Goal: Task Accomplishment & Management: Complete application form

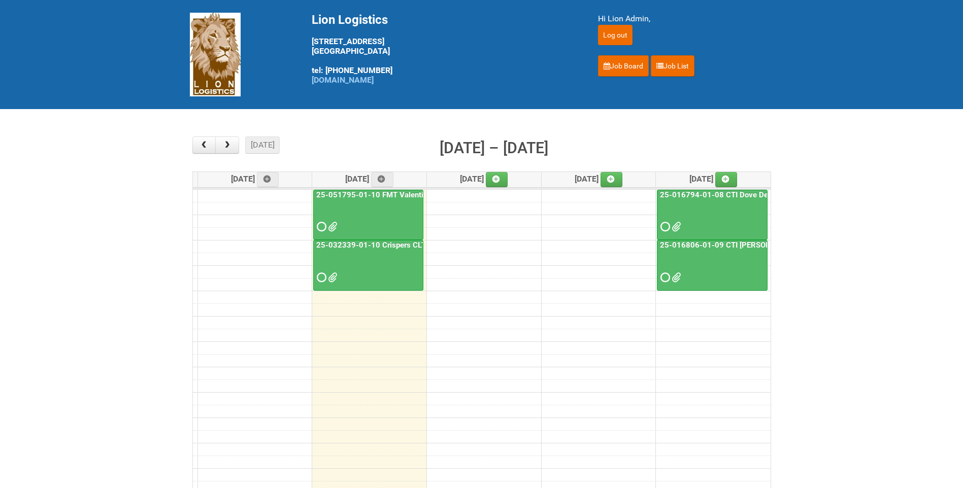
click at [420, 192] on link "25-051795-01-10 FMT Valentino Masc US CLT" at bounding box center [397, 194] width 167 height 9
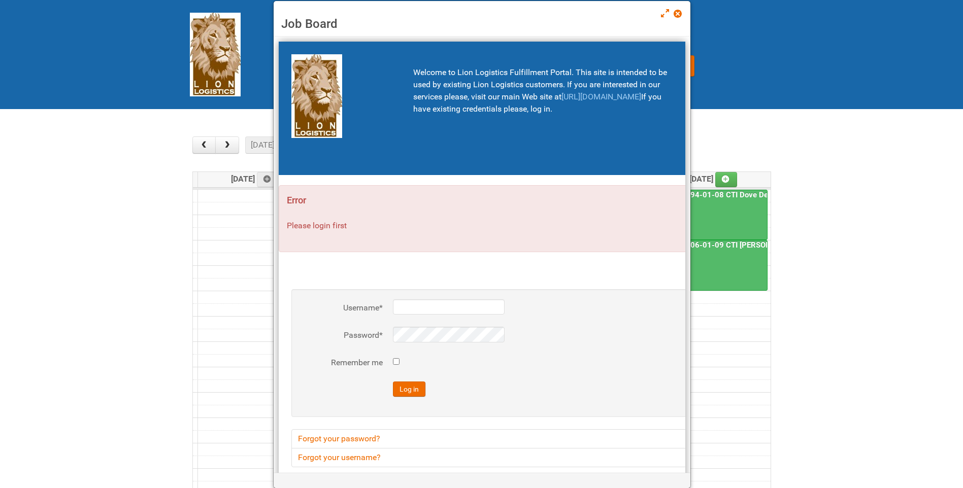
type input "lion"
click at [678, 14] on span at bounding box center [677, 13] width 7 height 7
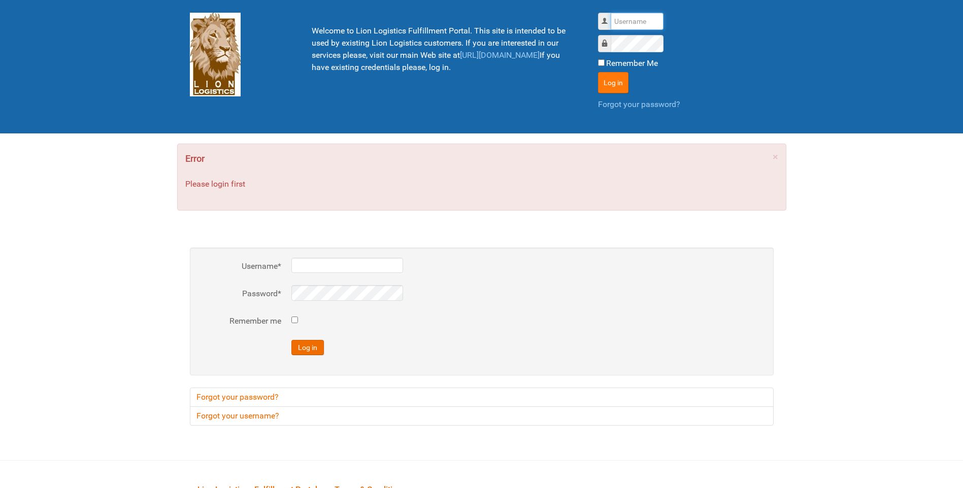
type input "lion"
click at [621, 81] on button "Log in" at bounding box center [613, 82] width 30 height 21
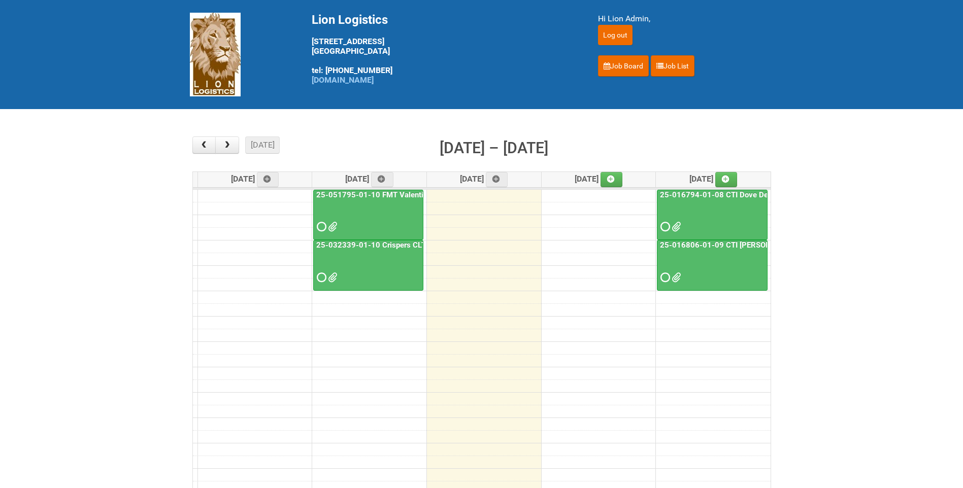
click at [386, 195] on link "25-051795-01-10 FMT Valentino Masc US CLT" at bounding box center [397, 194] width 167 height 9
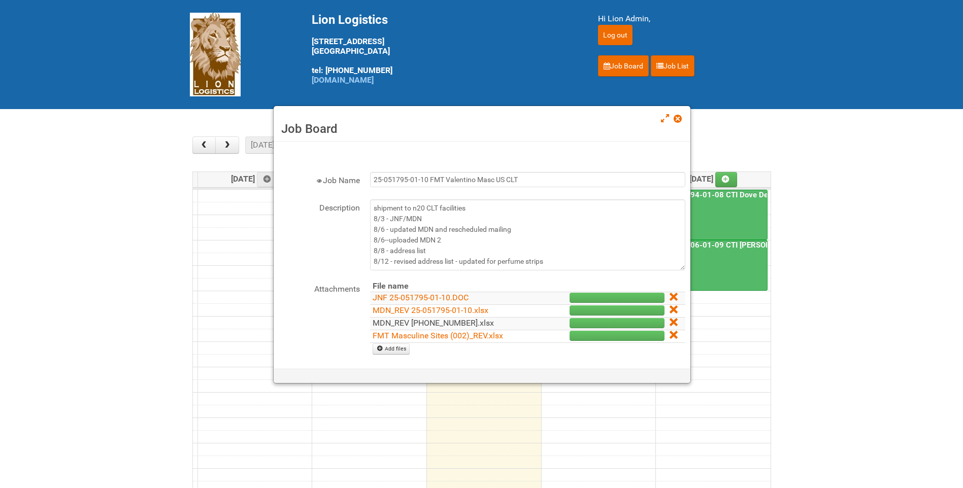
click at [440, 318] on link "MDN_REV [PHONE_NUMBER].xlsx" at bounding box center [433, 323] width 121 height 10
click at [443, 324] on link "MDN_REV (2) 25-051795-01-10.xlsx" at bounding box center [433, 323] width 121 height 10
click at [401, 346] on link "Add files" at bounding box center [391, 349] width 37 height 11
click at [435, 325] on link "MDN_REV (2) 25-051795-01-10.xlsx" at bounding box center [433, 323] width 121 height 10
click at [389, 352] on link "Add files" at bounding box center [391, 349] width 37 height 11
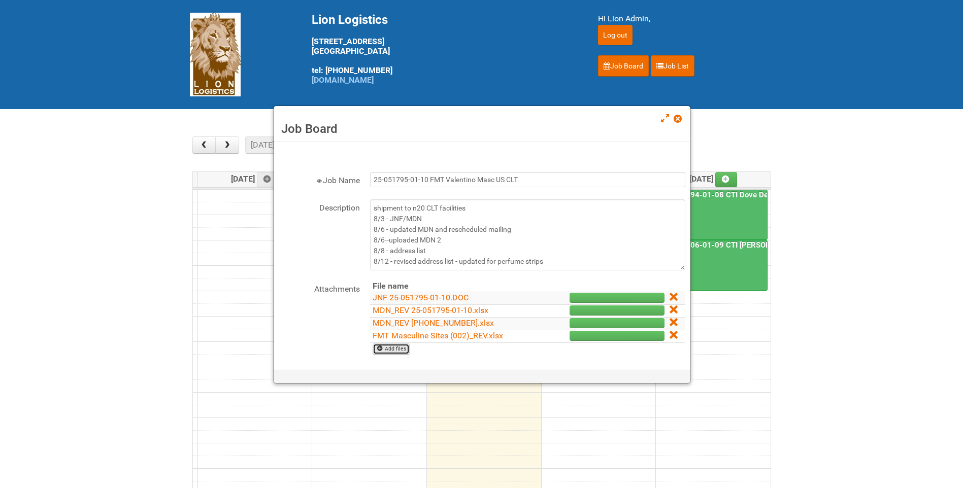
type input "C:\fakepath\MDN_REV (2) 25-051795-01-10 LEFTOVERS.xlsx"
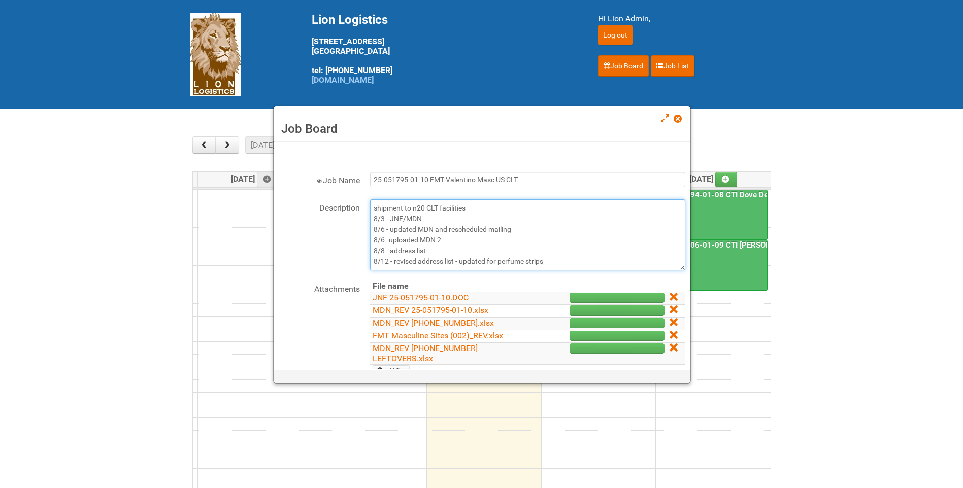
click at [557, 259] on textarea "shipment to n20 CLT facilities 8/3 - JNF/MDN 8/6 - updated MDN and rescheduled …" at bounding box center [527, 235] width 315 height 71
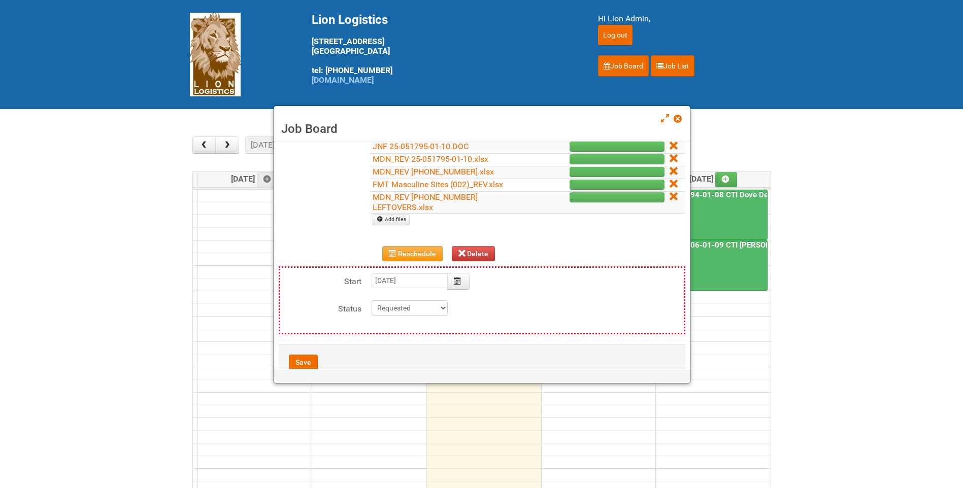
scroll to position [178, 0]
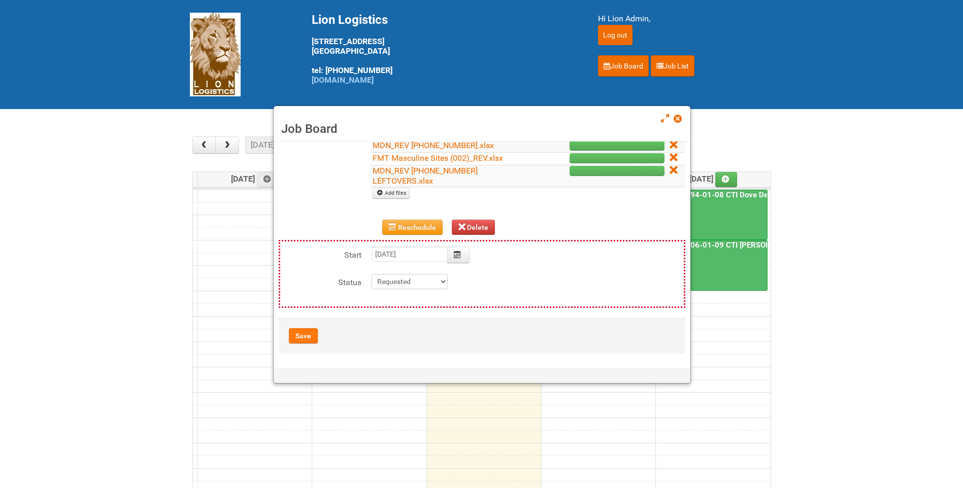
type textarea "shipment to n20 CLT facilities 8/3 - JNF/MDN 8/6 - updated MDN and rescheduled …"
click at [306, 335] on button "Save" at bounding box center [303, 335] width 29 height 15
type input "2025-08-12 09:00:00"
